Goal: Information Seeking & Learning: Learn about a topic

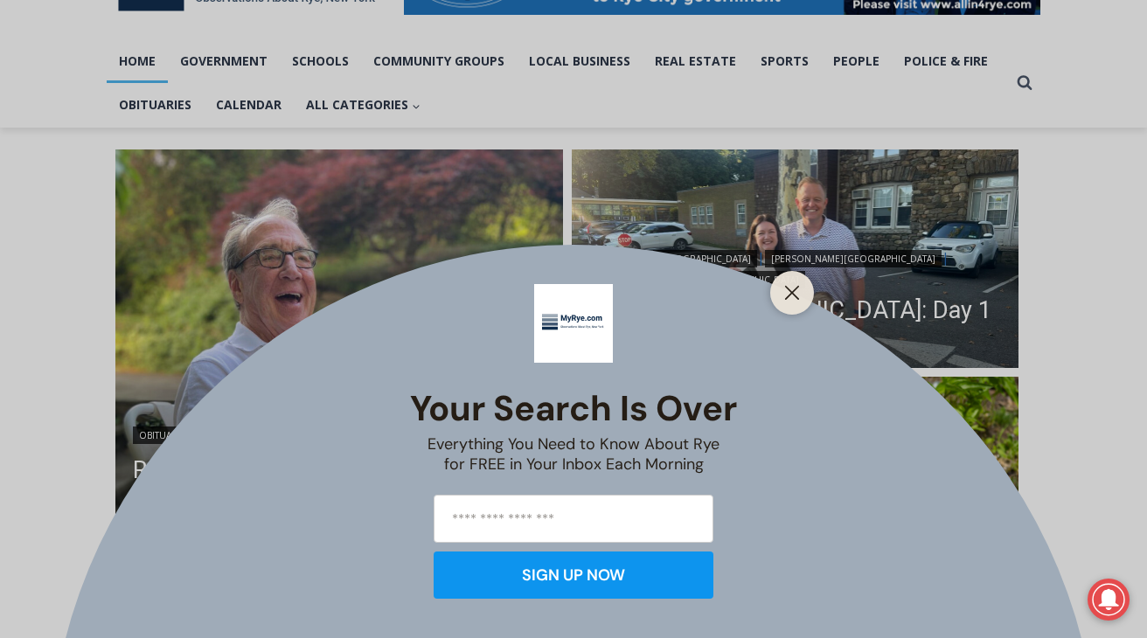
scroll to position [344, 0]
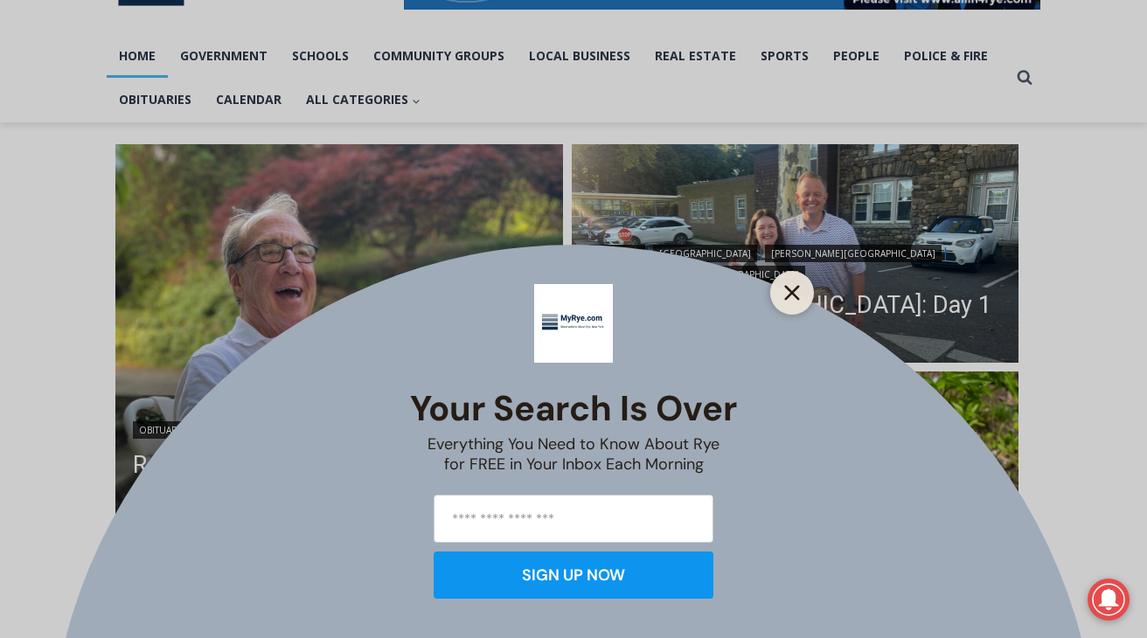
click at [792, 289] on icon "Close" at bounding box center [792, 293] width 16 height 16
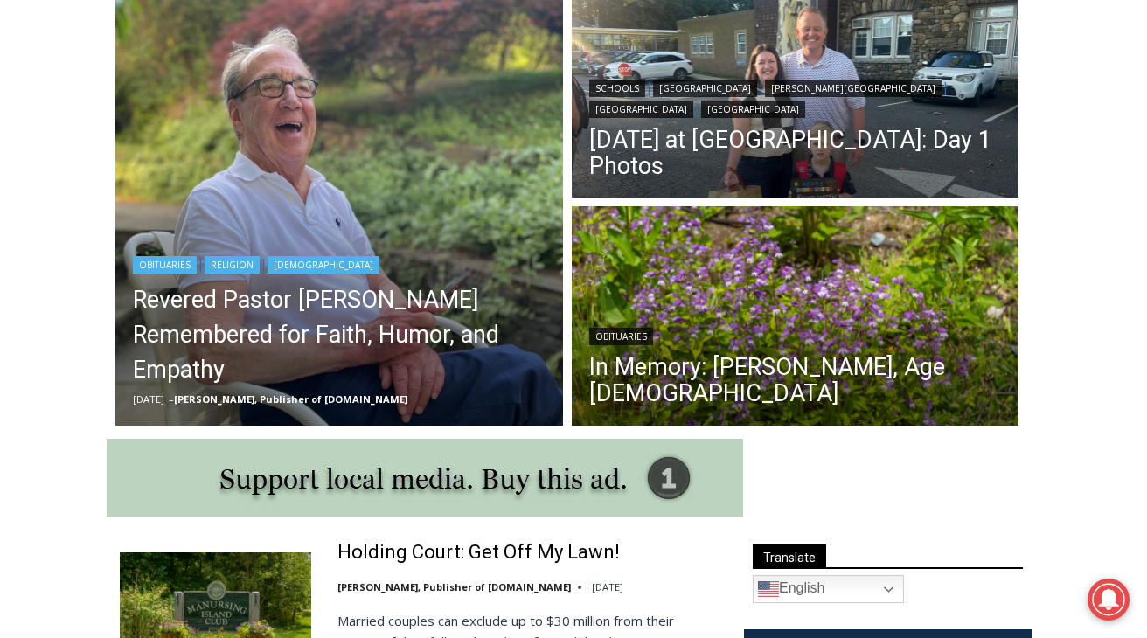
scroll to position [496, 0]
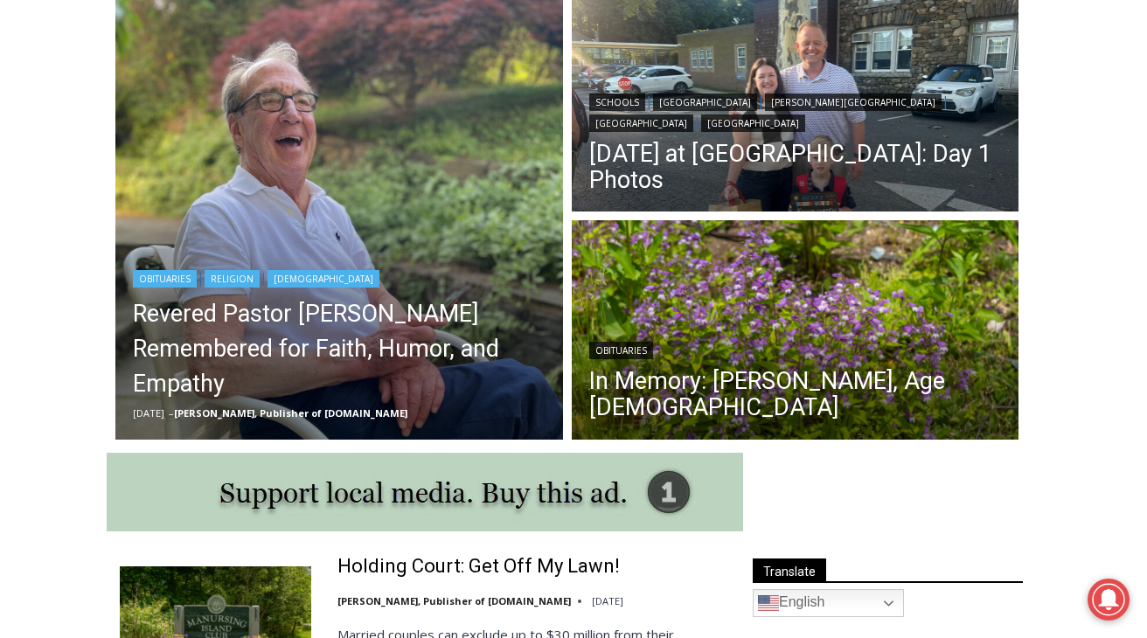
click at [376, 164] on img "Read More Revered Pastor Donald Poole Jr. Remembered for Faith, Humor, and Empa…" at bounding box center [339, 217] width 448 height 448
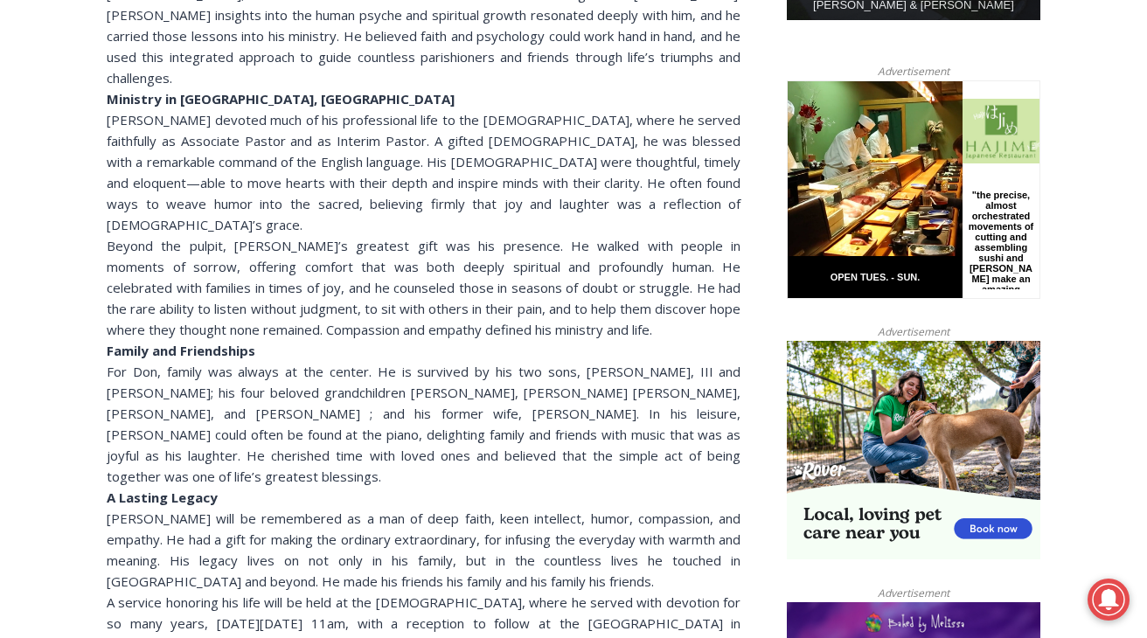
scroll to position [1134, 0]
